Goal: Transaction & Acquisition: Purchase product/service

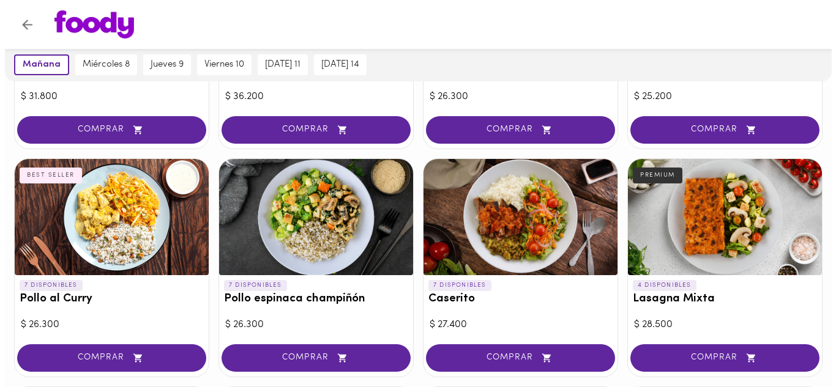
scroll to position [275, 0]
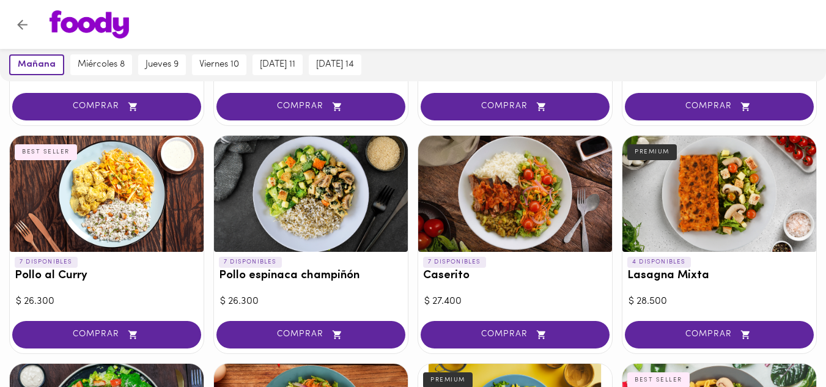
click at [655, 152] on div "PREMIUM" at bounding box center [653, 152] width 50 height 16
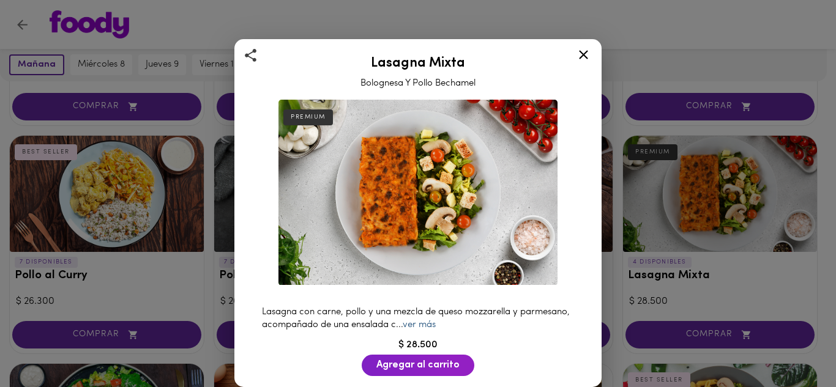
click at [436, 321] on link "ver más" at bounding box center [419, 325] width 33 height 9
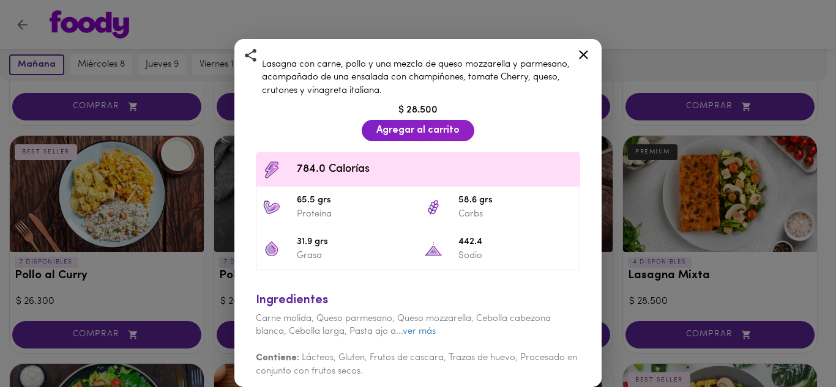
scroll to position [250, 0]
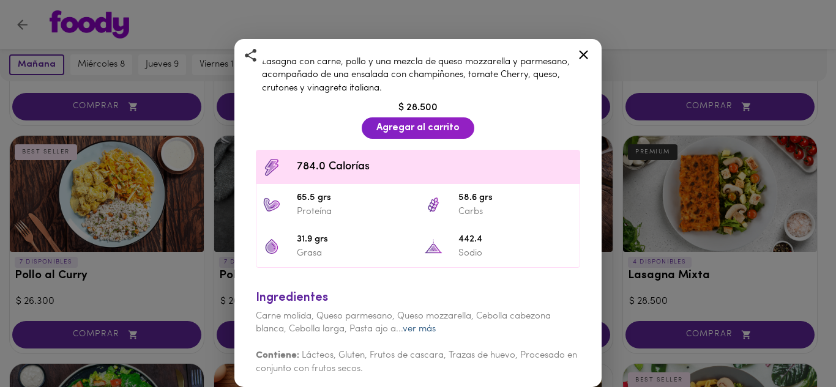
click at [416, 325] on link "ver más" at bounding box center [419, 329] width 33 height 9
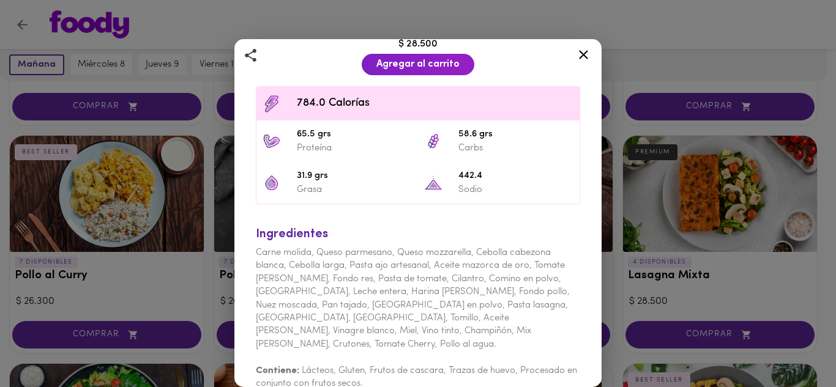
scroll to position [316, 0]
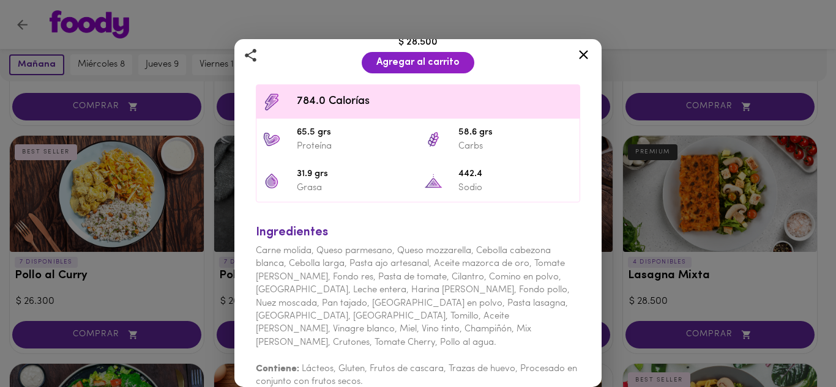
click at [584, 51] on icon at bounding box center [583, 54] width 15 height 15
